Goal: Task Accomplishment & Management: Use online tool/utility

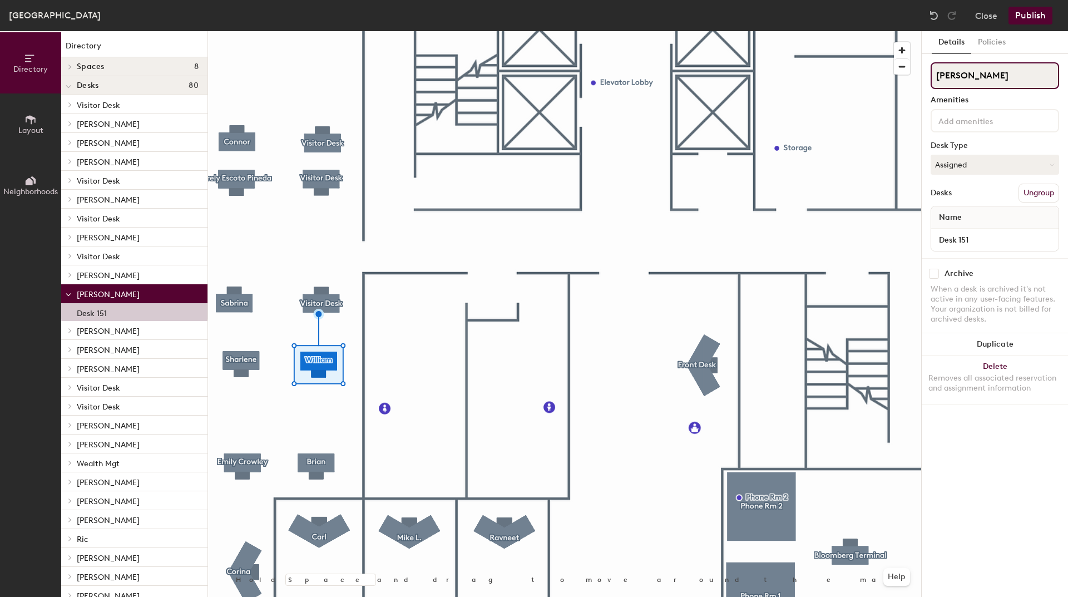
click at [983, 78] on input "[PERSON_NAME]" at bounding box center [995, 75] width 128 height 27
click at [892, 76] on div "Directory Layout Neighborhoods Directory Spaces 8 Avalon Conf [PERSON_NAME] Con…" at bounding box center [534, 314] width 1068 height 566
type input "Desk 151"
drag, startPoint x: 1045, startPoint y: 19, endPoint x: 1037, endPoint y: 14, distance: 9.3
click at [1039, 16] on button "Publish" at bounding box center [1031, 16] width 44 height 18
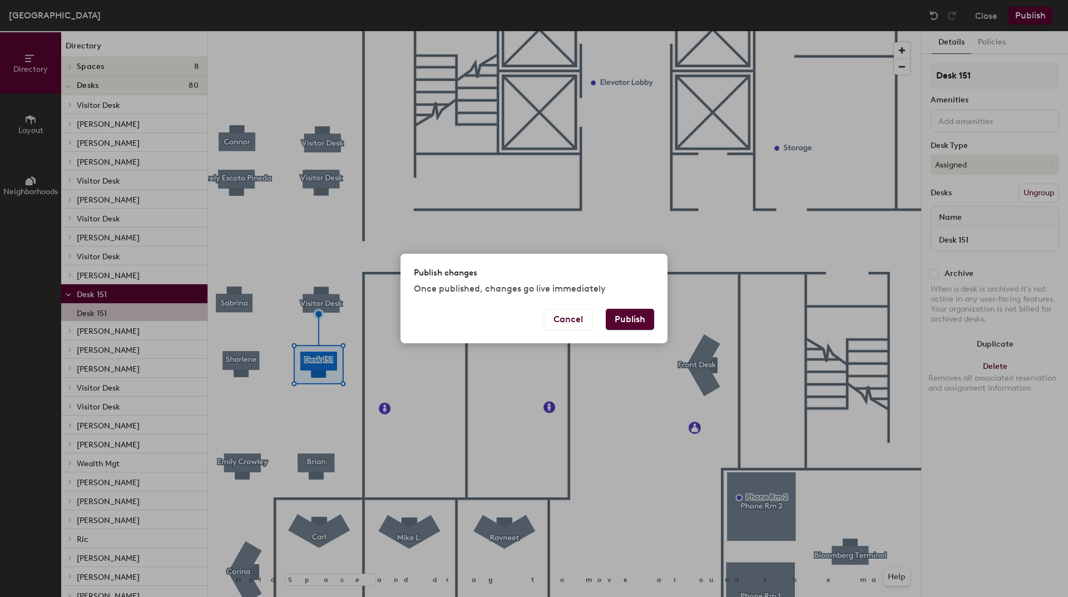
click at [623, 321] on button "Publish" at bounding box center [630, 319] width 48 height 21
